Goal: Find specific page/section: Find specific page/section

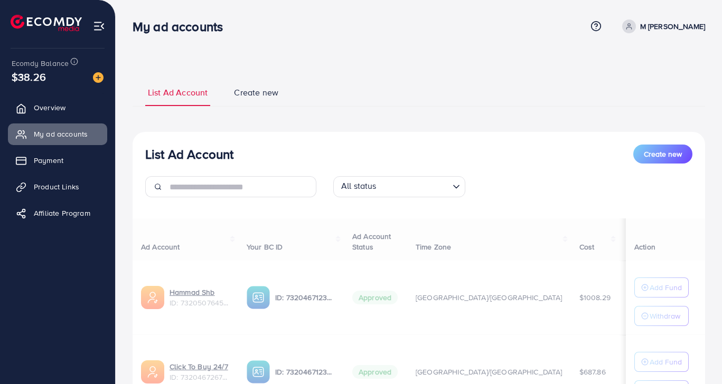
scroll to position [100, 0]
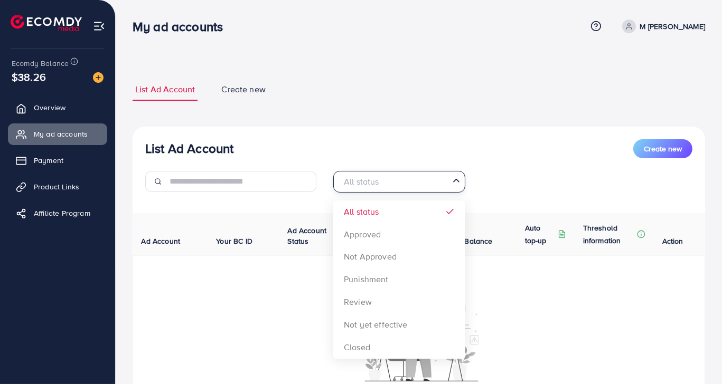
click at [441, 186] on input "Search for option" at bounding box center [393, 182] width 110 height 16
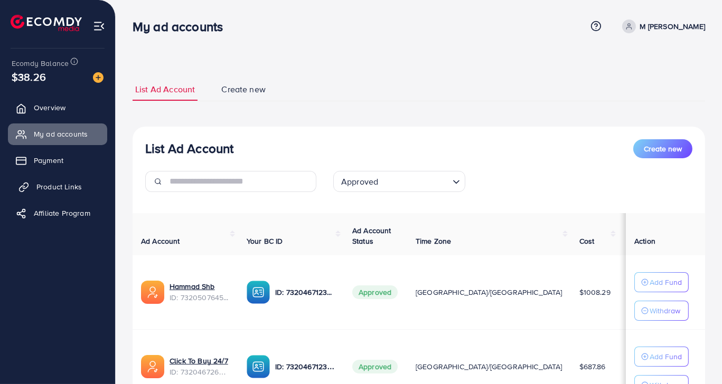
click at [73, 192] on link "Product Links" at bounding box center [57, 186] width 99 height 21
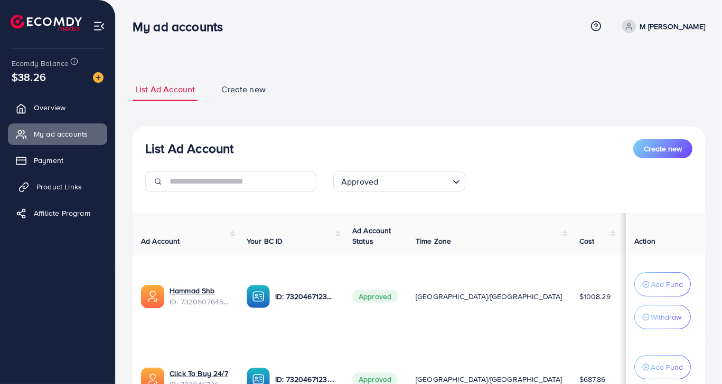
click at [64, 188] on span "Product Links" at bounding box center [58, 187] width 45 height 11
click at [83, 178] on link "Product Links" at bounding box center [57, 186] width 99 height 21
click at [51, 186] on span "Product Links" at bounding box center [58, 187] width 45 height 11
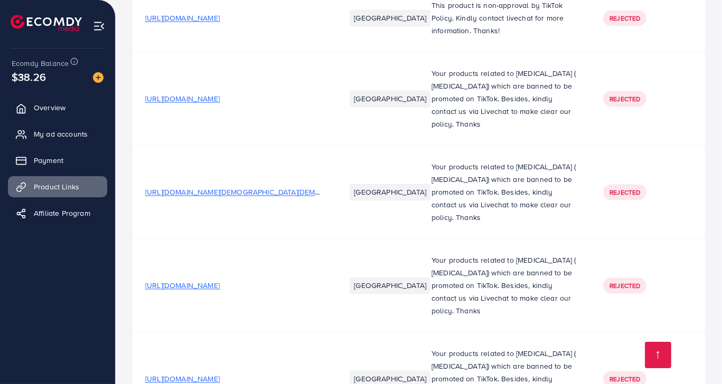
scroll to position [2717, 0]
